Goal: Information Seeking & Learning: Learn about a topic

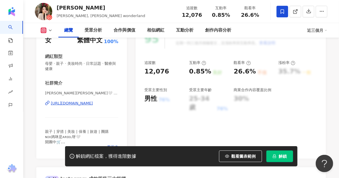
scroll to position [87, 0]
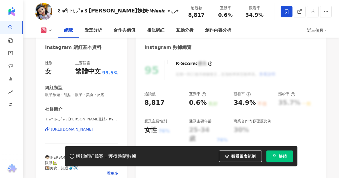
scroll to position [58, 0]
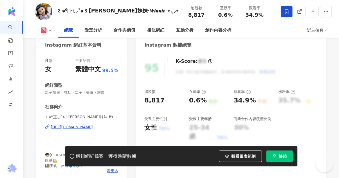
click at [75, 127] on div "[URL][DOMAIN_NAME]" at bounding box center [72, 127] width 42 height 5
click at [306, 48] on div "Instagram 數據總覽" at bounding box center [230, 43] width 190 height 19
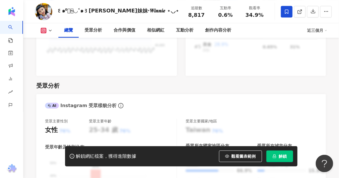
scroll to position [580, 0]
